Goal: Transaction & Acquisition: Purchase product/service

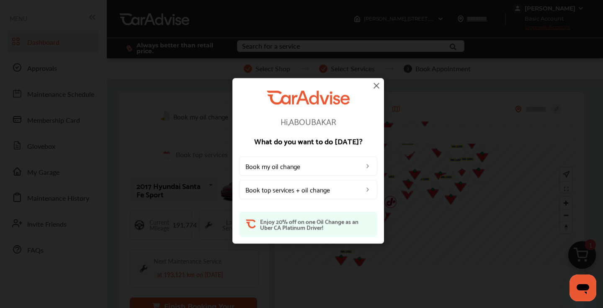
click at [377, 84] on img at bounding box center [376, 85] width 10 height 10
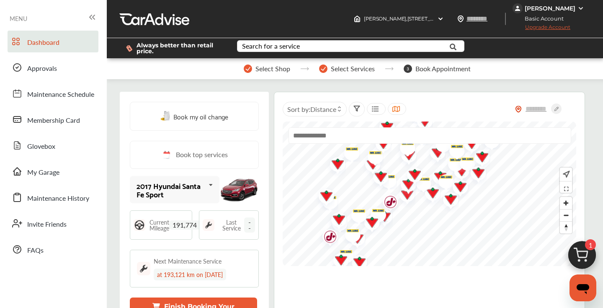
click at [580, 252] on img at bounding box center [582, 257] width 40 height 40
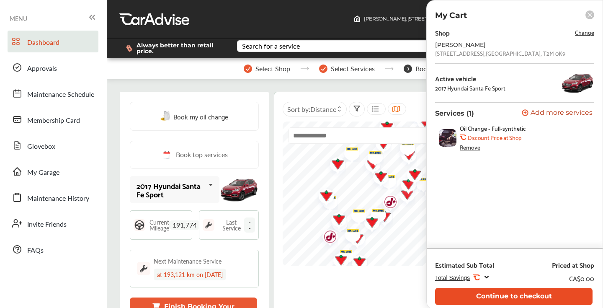
click at [526, 298] on button "Continue to checkout" at bounding box center [513, 296] width 157 height 17
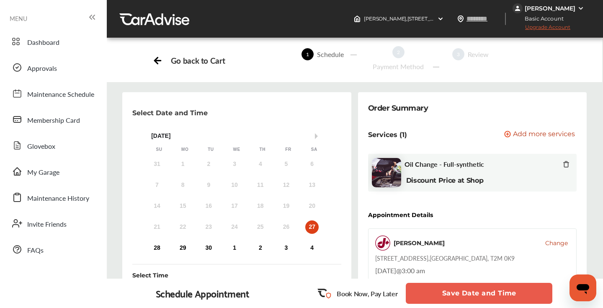
click at [316, 223] on div "27" at bounding box center [311, 226] width 13 height 13
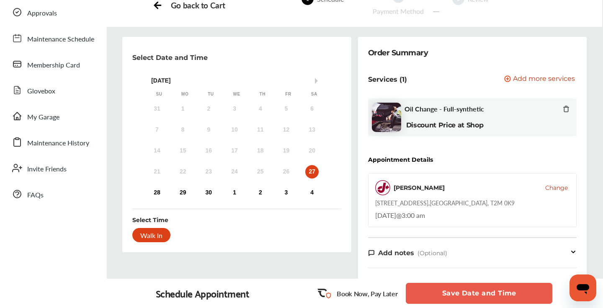
scroll to position [103, 0]
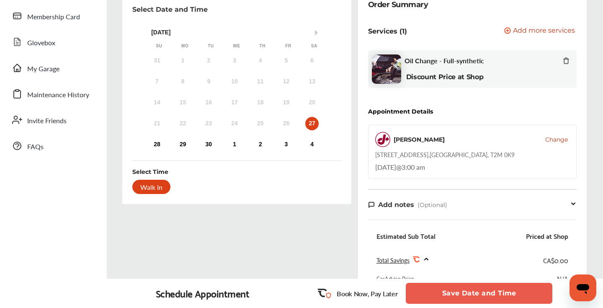
click at [447, 290] on button "Save Date and Time" at bounding box center [479, 292] width 146 height 21
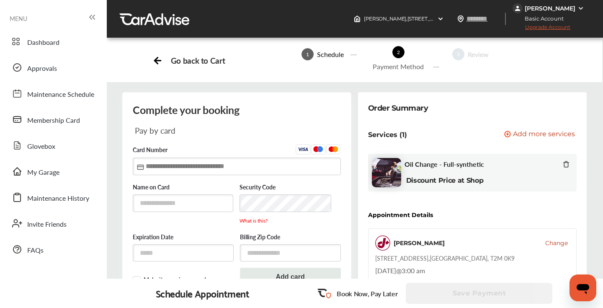
click at [145, 167] on input "text" at bounding box center [237, 165] width 208 height 17
